Goal: Transaction & Acquisition: Purchase product/service

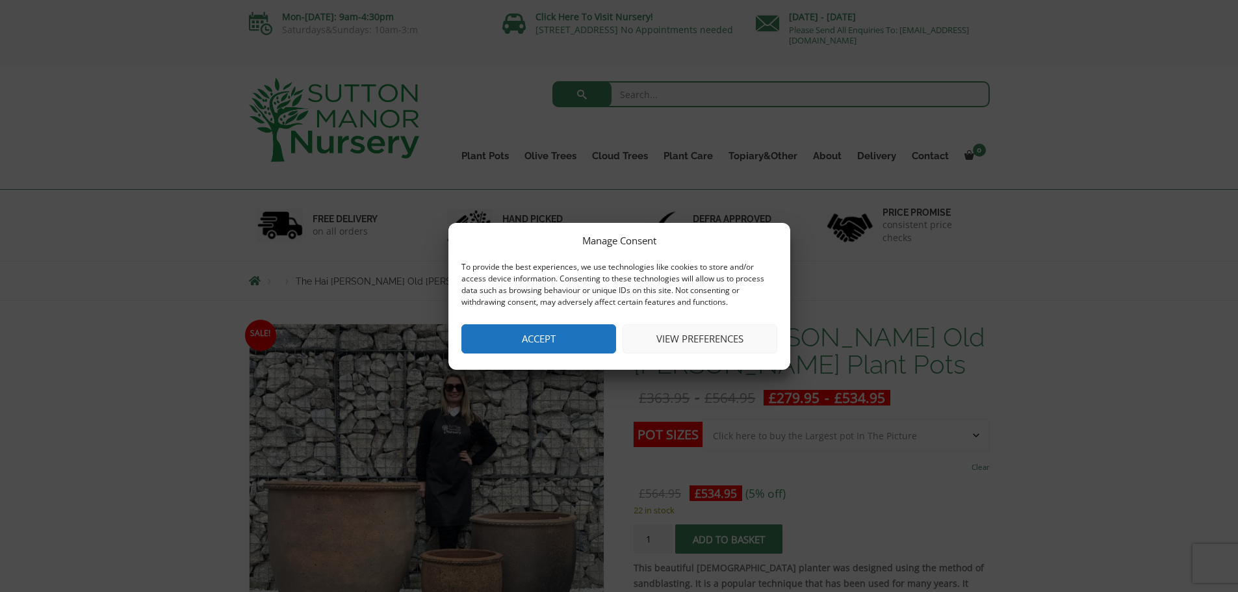
click at [702, 344] on button "View preferences" at bounding box center [700, 338] width 155 height 29
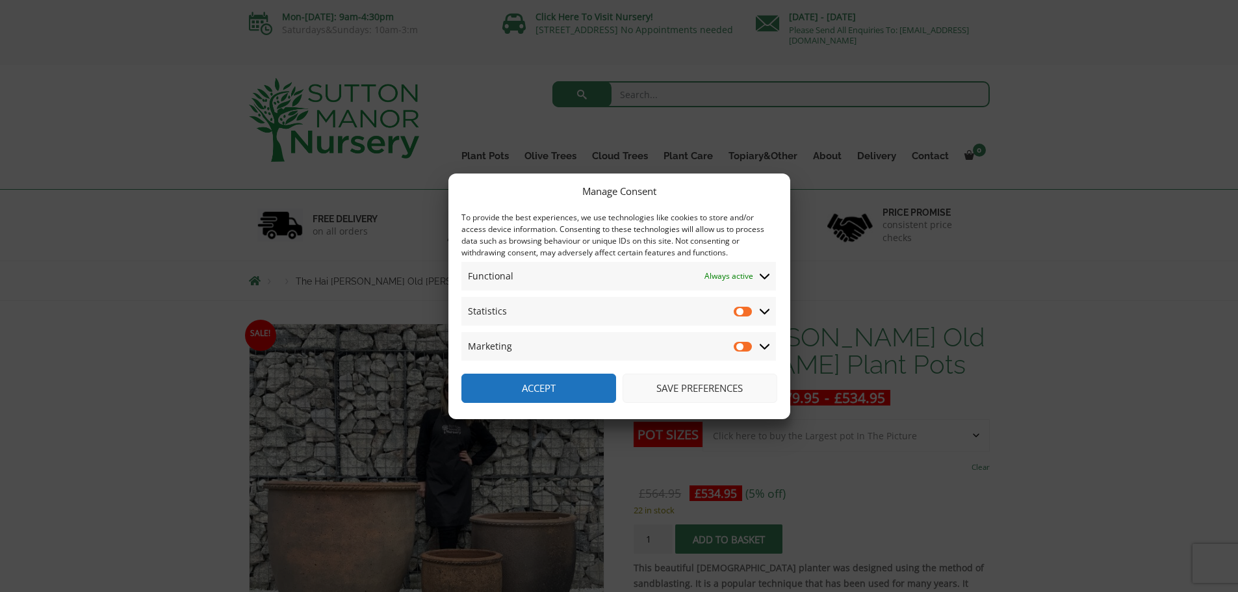
click at [684, 390] on button "Save preferences" at bounding box center [700, 388] width 155 height 29
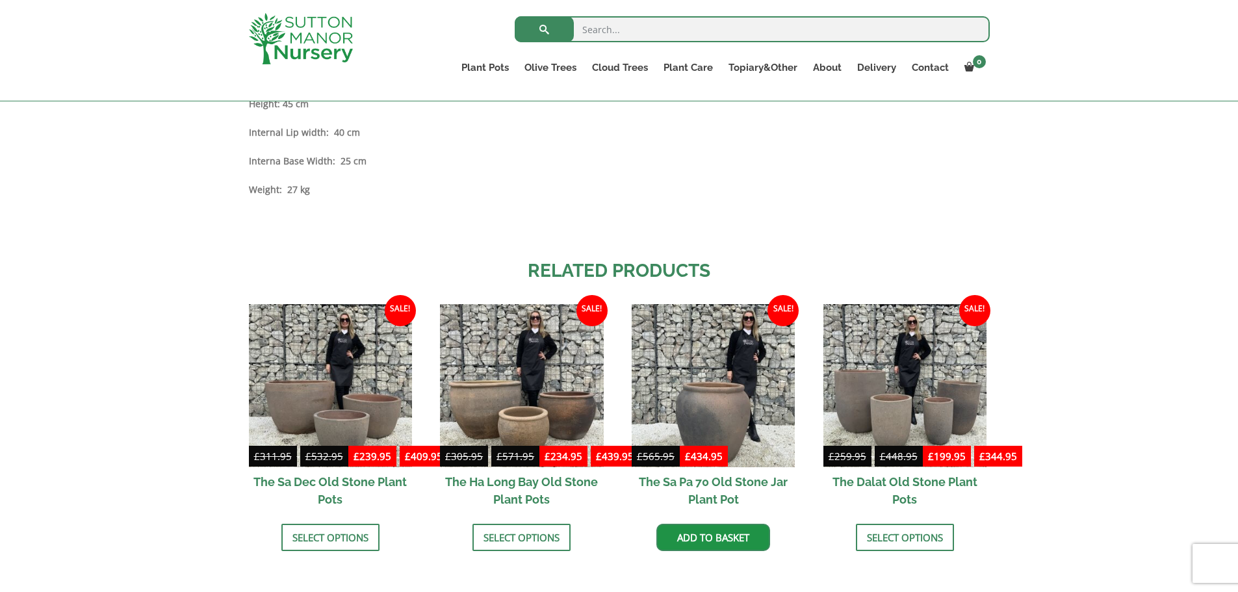
scroll to position [1294, 0]
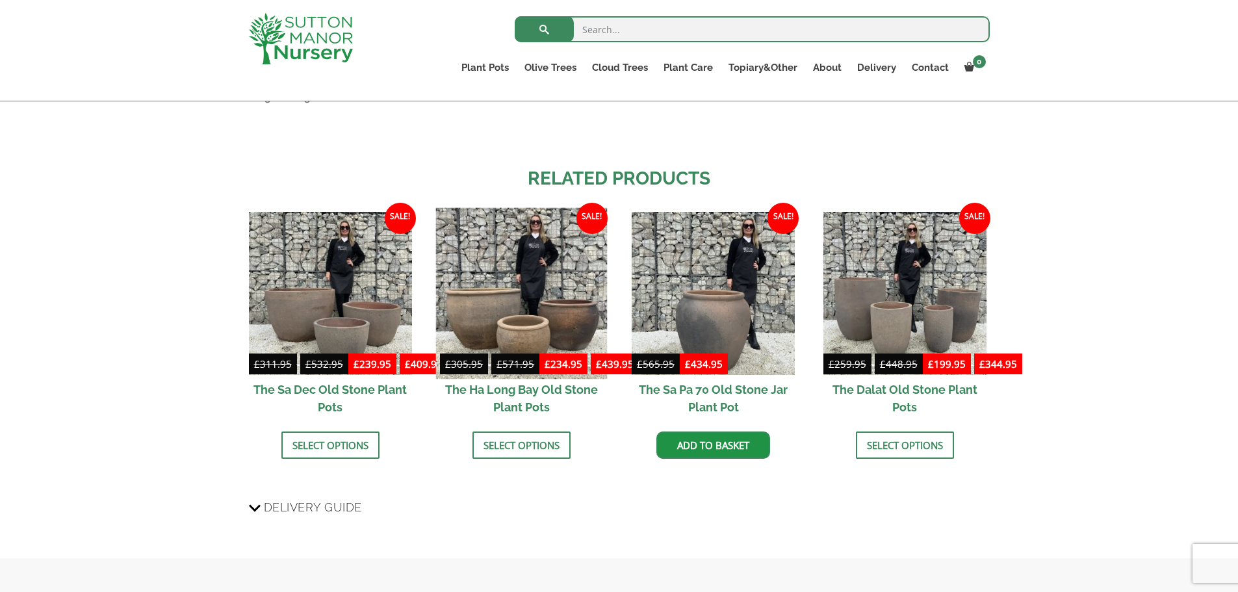
click at [520, 335] on img at bounding box center [522, 294] width 172 height 172
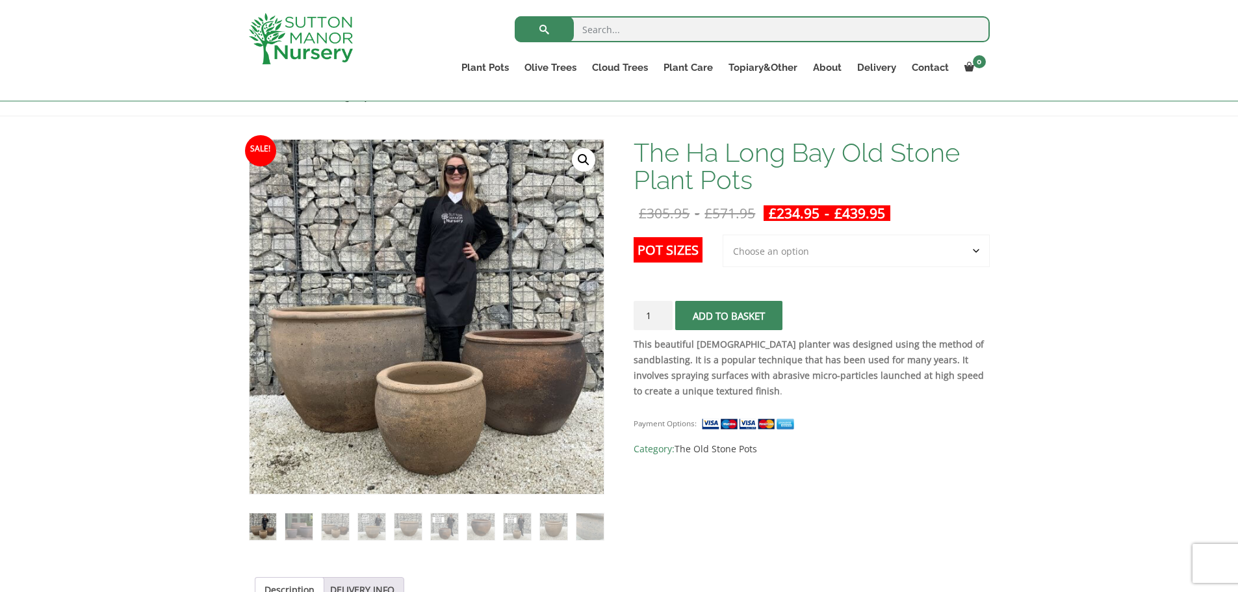
scroll to position [195, 0]
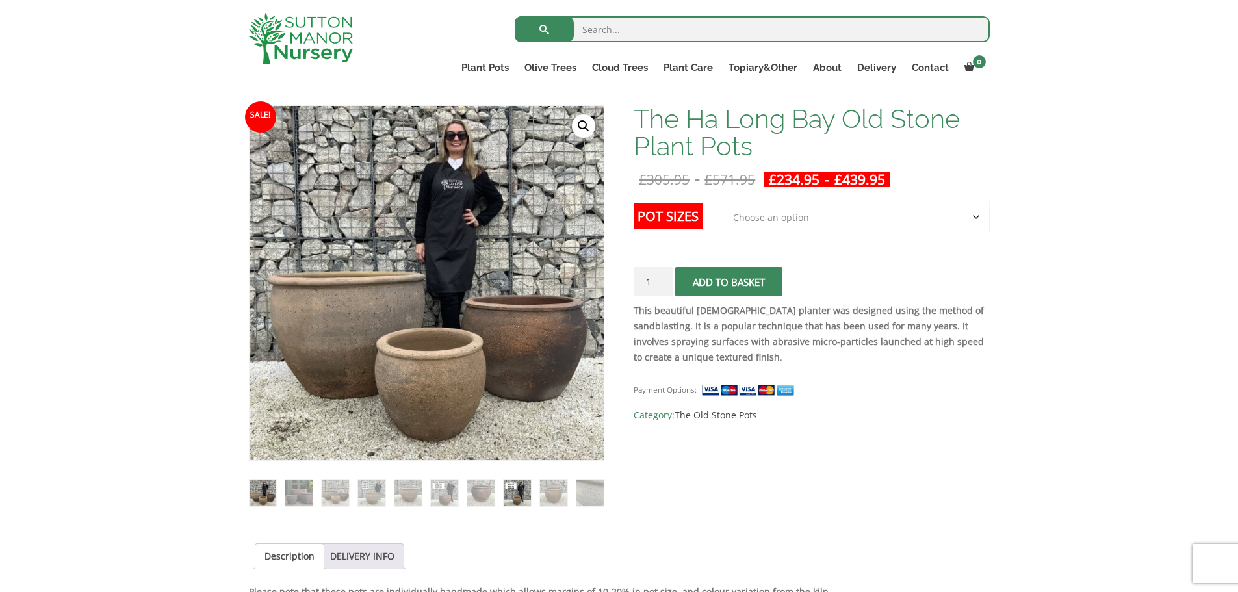
click at [514, 496] on img at bounding box center [517, 493] width 27 height 27
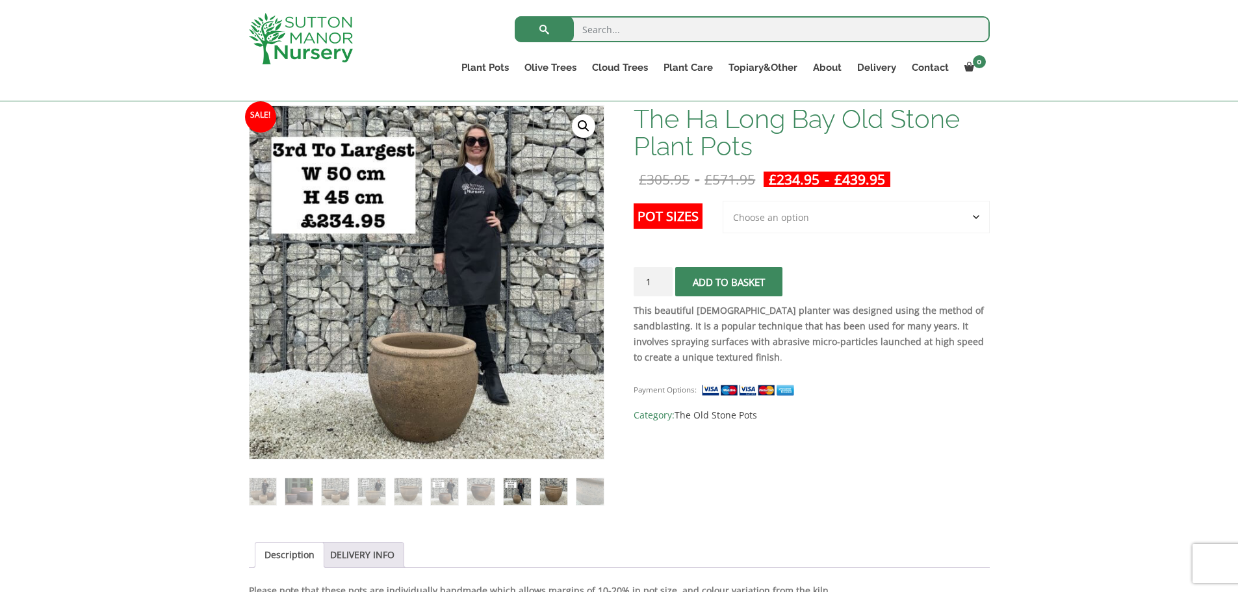
click at [554, 488] on img at bounding box center [553, 491] width 27 height 27
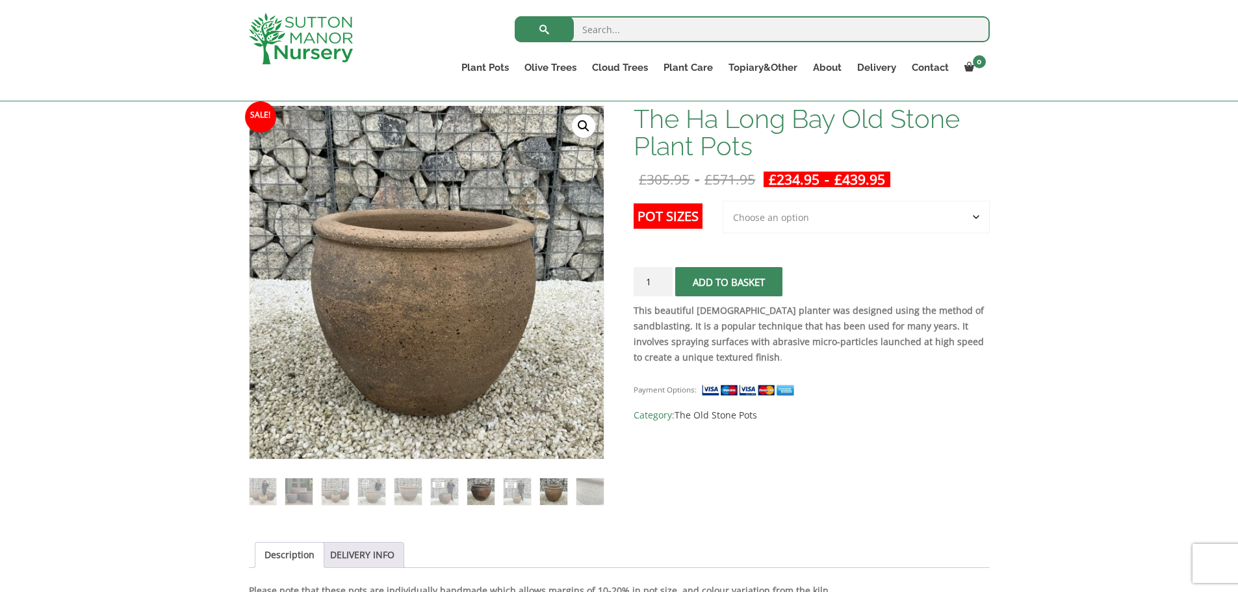
click at [484, 493] on img at bounding box center [480, 491] width 27 height 27
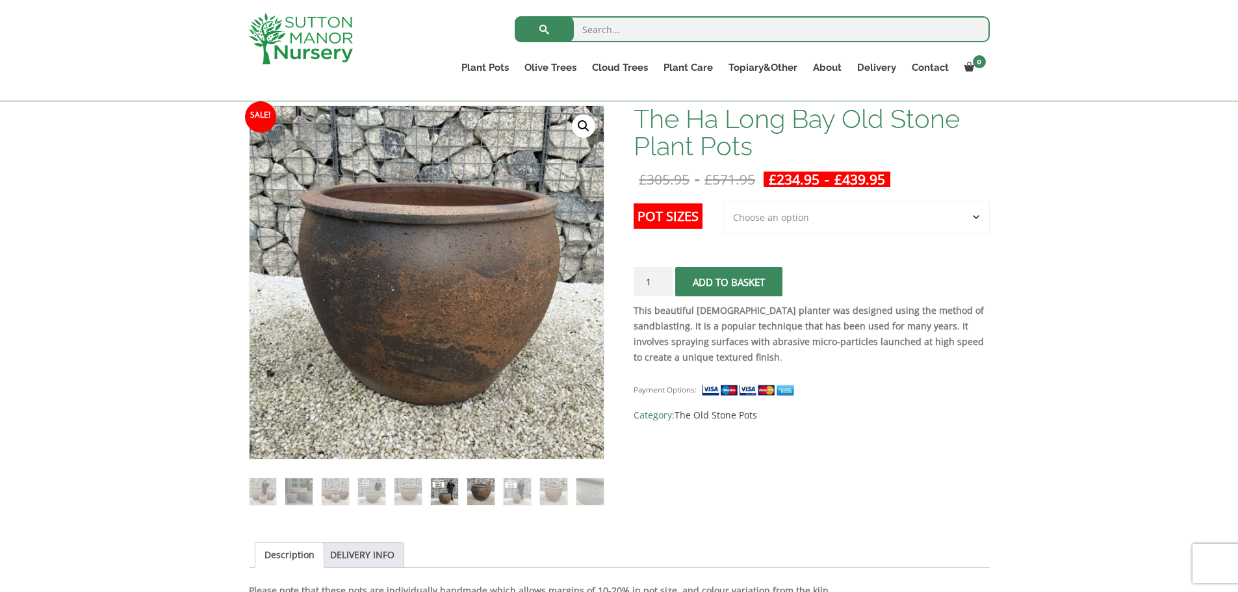
click at [450, 491] on img at bounding box center [444, 491] width 27 height 27
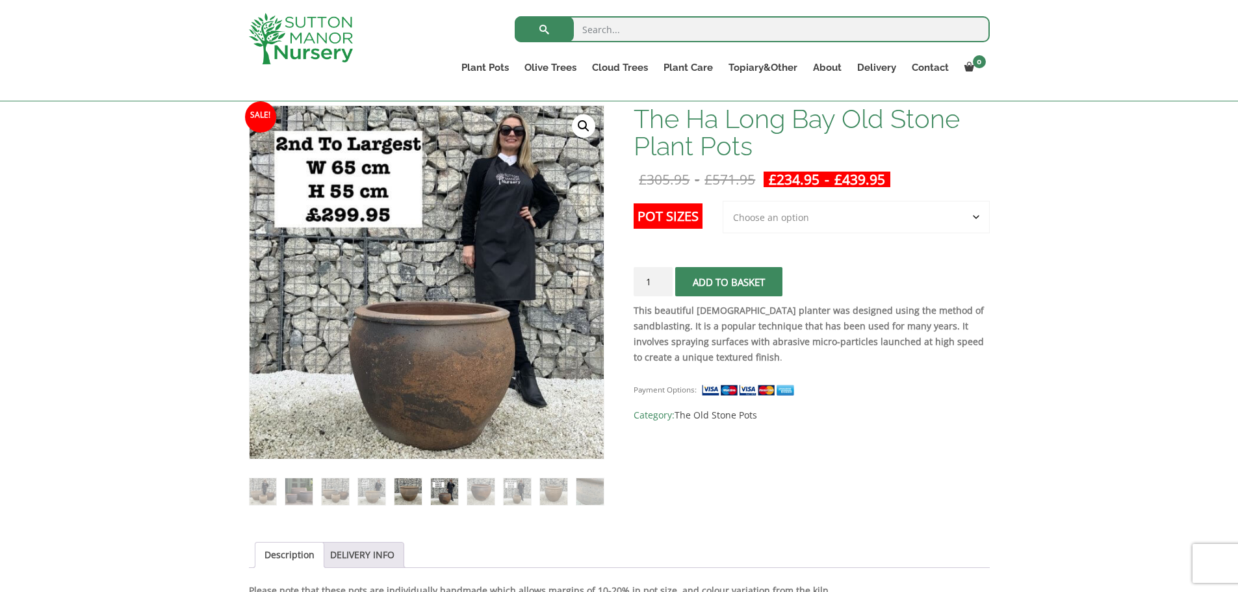
click at [409, 494] on img at bounding box center [407, 491] width 27 height 27
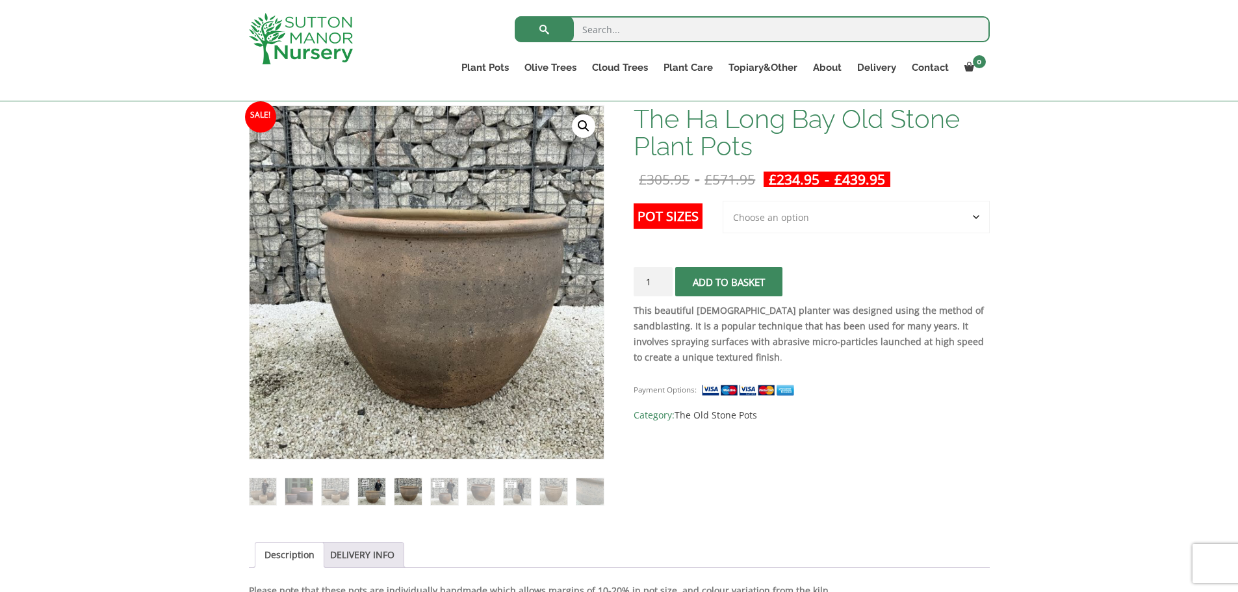
click at [372, 496] on img at bounding box center [371, 491] width 27 height 27
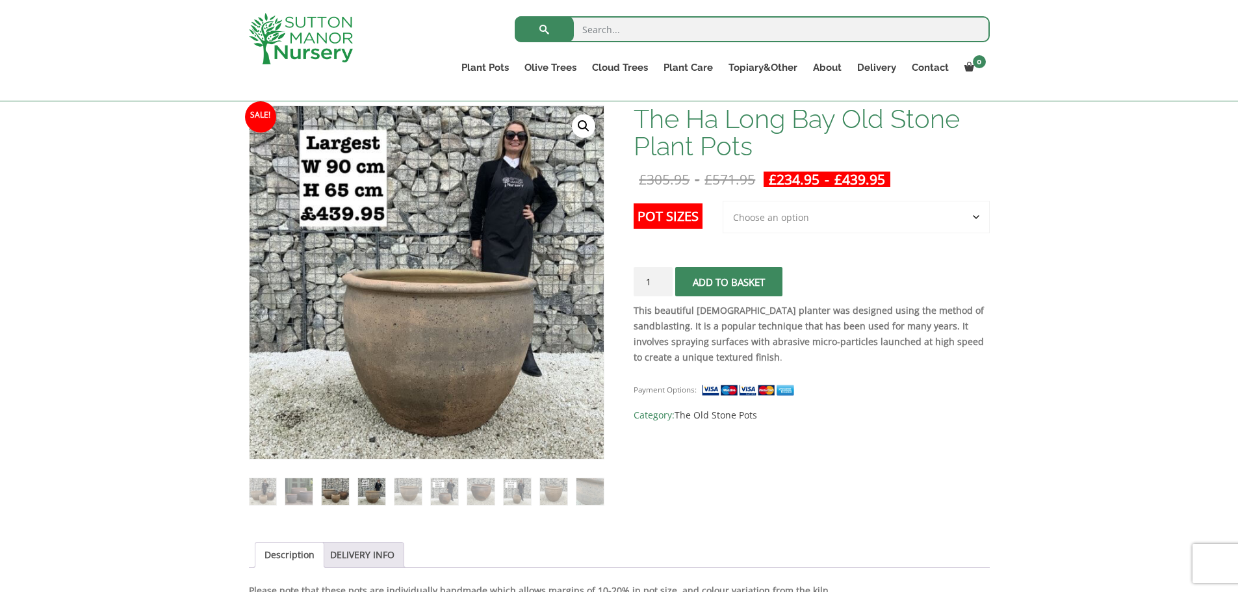
click at [332, 492] on img at bounding box center [335, 491] width 27 height 27
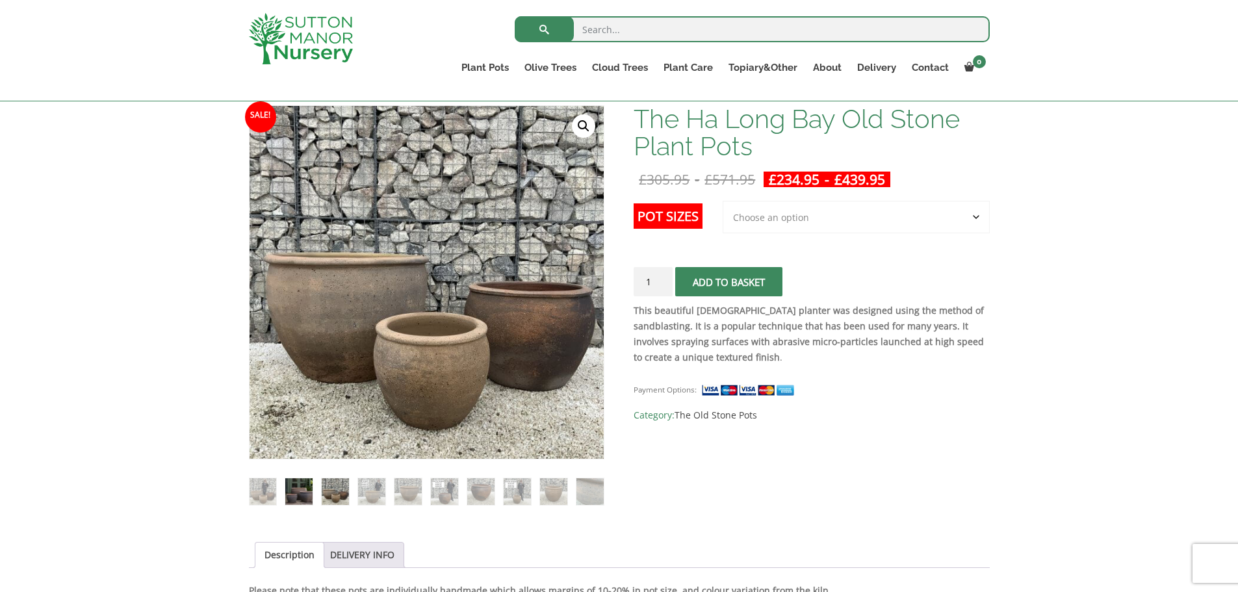
click at [301, 491] on img at bounding box center [298, 491] width 27 height 27
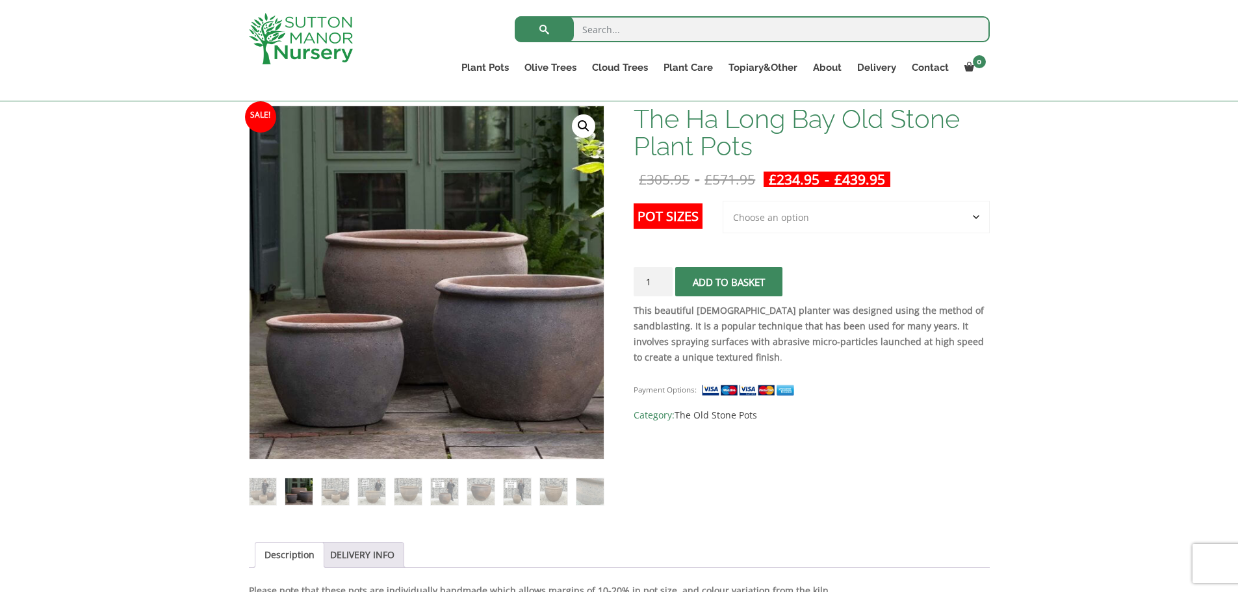
click at [977, 214] on select "Choose an option 3rd to Largest Pot In The Picture 2nd to Largest Pot In The Pi…" at bounding box center [856, 217] width 267 height 32
select select "Largest pot In The Picture"
click at [723, 201] on select "Choose an option 3rd to Largest Pot In The Picture 2nd to Largest Pot In The Pi…" at bounding box center [856, 217] width 267 height 32
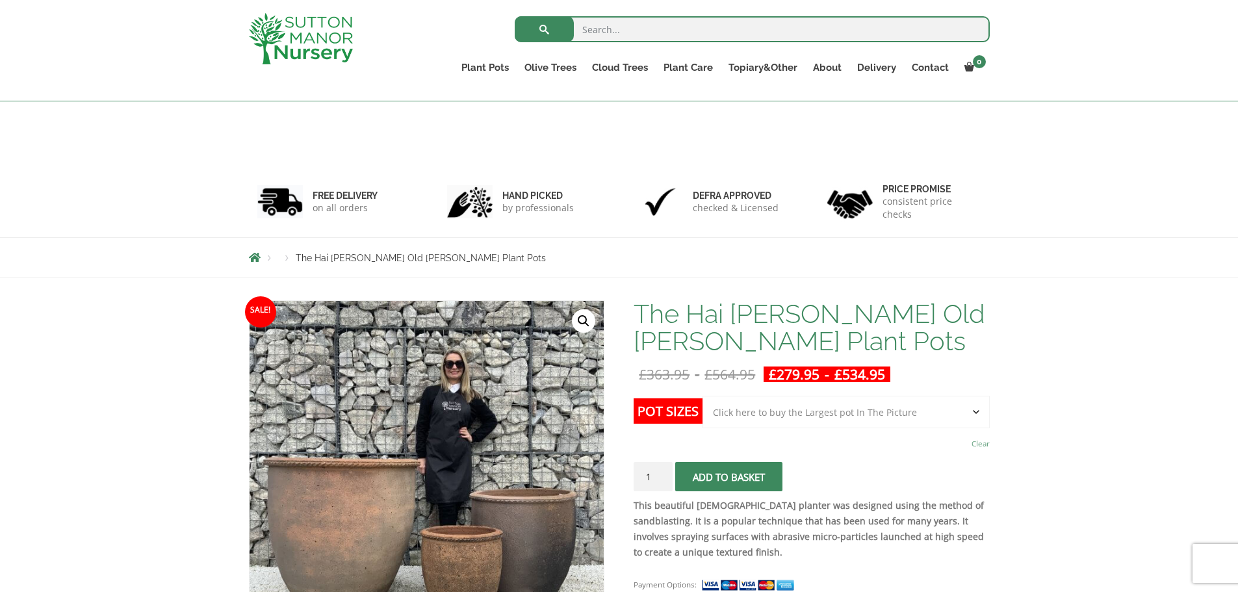
scroll to position [1294, 0]
